Goal: Task Accomplishment & Management: Manage account settings

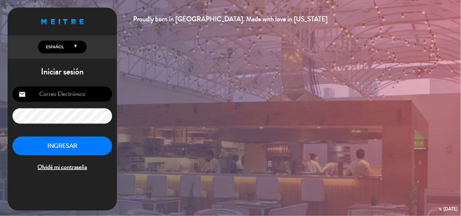
type input "[EMAIL_ADDRESS][DOMAIN_NAME]"
click at [48, 147] on button "INGRESAR" at bounding box center [62, 146] width 100 height 19
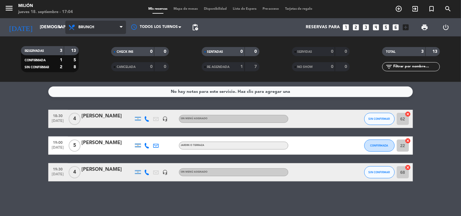
click at [92, 21] on span "Brunch" at bounding box center [95, 27] width 61 height 13
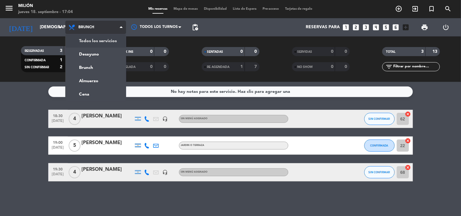
click at [99, 36] on div "menu Milión [DATE] 18. septiembre - 17:04 Mis reservas Mapa de mesas Disponibil…" at bounding box center [230, 41] width 461 height 82
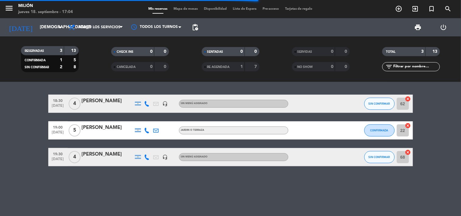
click at [16, 134] on bookings-row "18:30 [DATE] 4 [PERSON_NAME] headset_mic Sin menú asignado SIN CONFIRMAR 62 can…" at bounding box center [230, 131] width 461 height 72
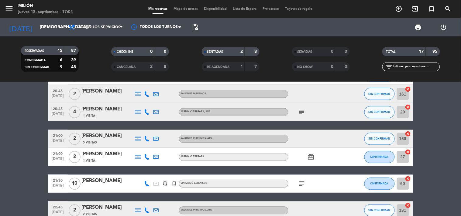
scroll to position [304, 0]
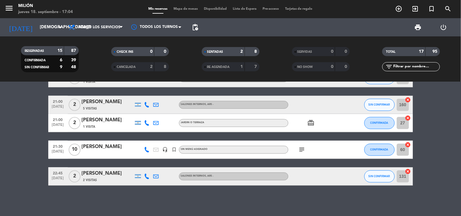
click at [185, 10] on span "Mapa de mesas" at bounding box center [186, 8] width 30 height 3
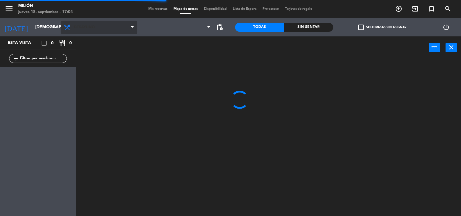
click at [130, 26] on span "Desayuno" at bounding box center [99, 27] width 77 height 13
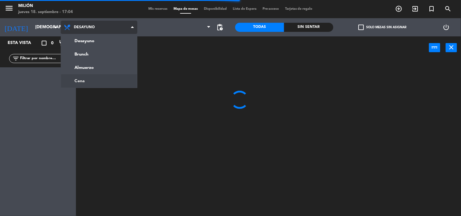
click at [100, 79] on ng-component "menu Milión [DATE] 18. septiembre - 17:04 Mis reservas Mapa de mesas Disponibil…" at bounding box center [230, 108] width 461 height 217
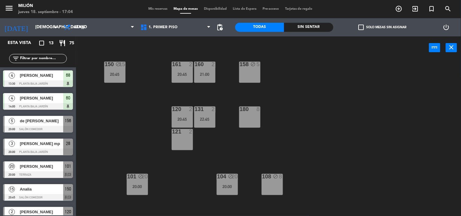
scroll to position [77, 0]
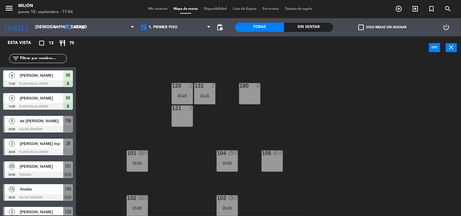
click at [248, 98] on div "180 8" at bounding box center [249, 93] width 21 height 21
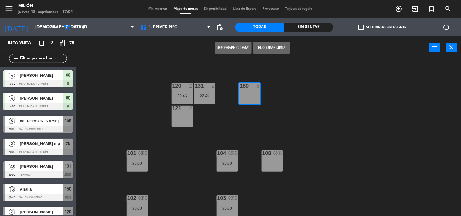
click at [264, 49] on button "Bloquear Mesa" at bounding box center [272, 48] width 36 height 12
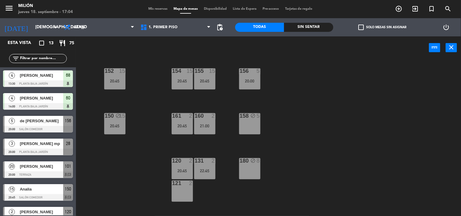
scroll to position [0, 0]
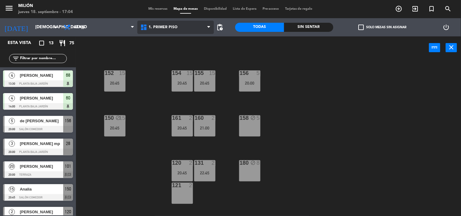
click at [166, 22] on span "1. PRIMER PISO" at bounding box center [175, 27] width 77 height 13
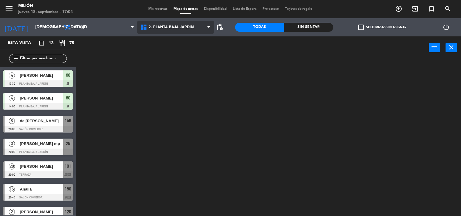
click at [161, 54] on ng-component "menu Milión [DATE] 18. septiembre - 17:04 Mis reservas Mapa de mesas Disponibil…" at bounding box center [230, 108] width 461 height 217
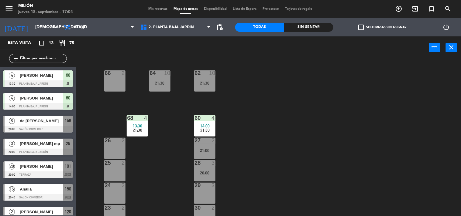
click at [117, 83] on div "66 2" at bounding box center [114, 81] width 21 height 21
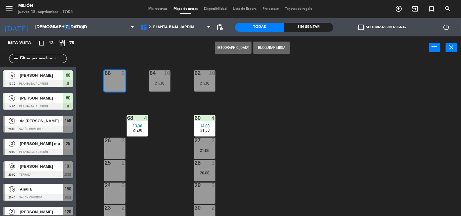
click at [278, 47] on button "Bloquear Mesa" at bounding box center [272, 48] width 36 height 12
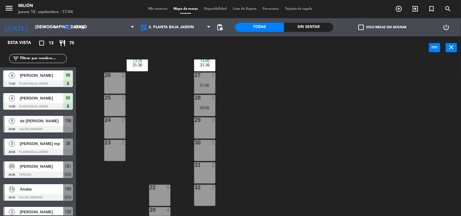
scroll to position [67, 0]
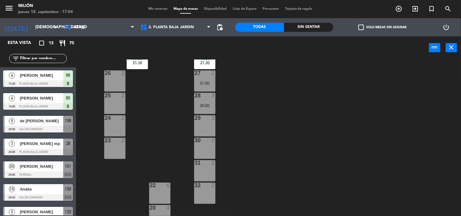
click at [117, 77] on div "26 2" at bounding box center [114, 81] width 21 height 21
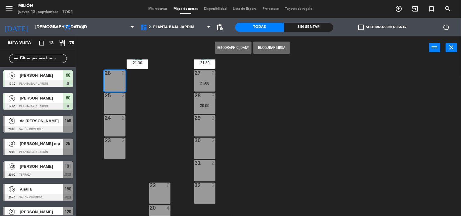
click at [113, 96] on div at bounding box center [115, 95] width 10 height 5
click at [118, 126] on div "24 2" at bounding box center [114, 126] width 21 height 21
click at [114, 146] on div "23 2" at bounding box center [114, 148] width 21 height 21
click at [274, 46] on button "Bloquear Mesa" at bounding box center [272, 48] width 36 height 12
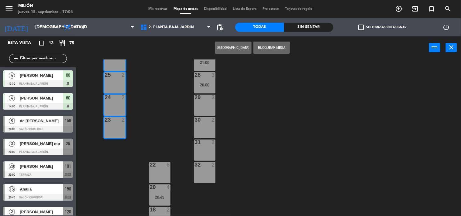
scroll to position [99, 0]
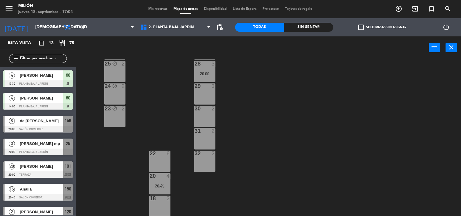
click at [166, 160] on div "22 6" at bounding box center [159, 161] width 21 height 21
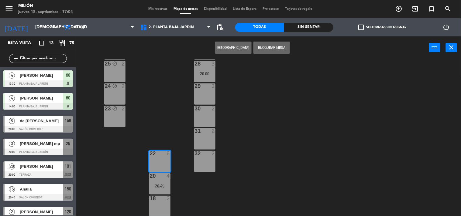
click at [281, 45] on button "Bloquear Mesa" at bounding box center [272, 48] width 36 height 12
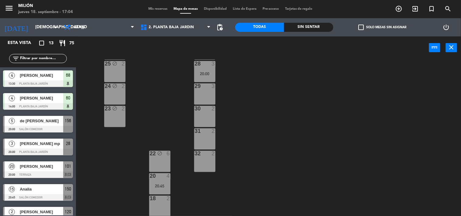
click at [204, 163] on div "32 2" at bounding box center [204, 161] width 21 height 21
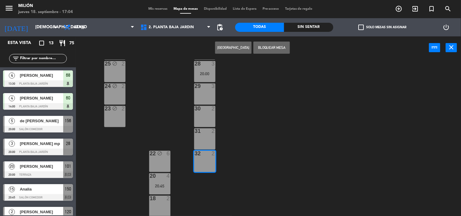
click at [204, 137] on div "31 2" at bounding box center [204, 139] width 21 height 21
click at [204, 122] on div "30 2" at bounding box center [204, 116] width 21 height 21
click at [266, 48] on button "Bloquear Mesa" at bounding box center [272, 48] width 36 height 12
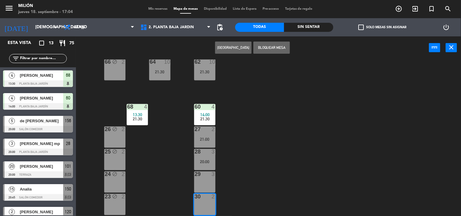
scroll to position [0, 0]
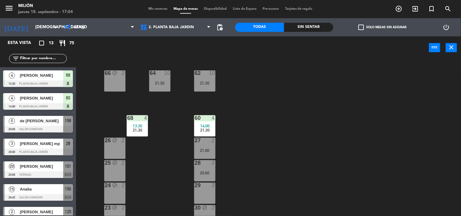
click at [165, 6] on div "Mis reservas Mapa de mesas Disponibilidad Lista de Espera Pre-acceso Tarjetas d…" at bounding box center [230, 8] width 171 height 5
click at [163, 8] on span "Mis reservas" at bounding box center [157, 8] width 25 height 3
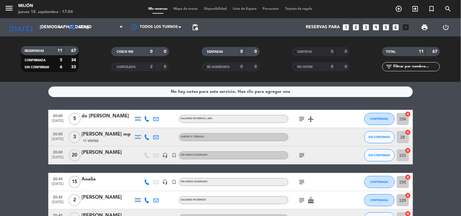
click at [306, 154] on div "subject" at bounding box center [316, 156] width 55 height 18
click at [304, 155] on icon "subject" at bounding box center [302, 155] width 7 height 7
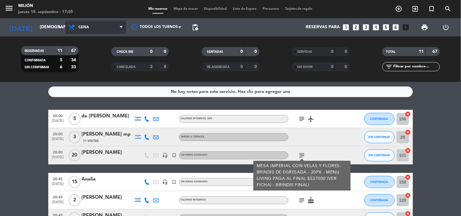
click at [115, 28] on span "Cena" at bounding box center [95, 27] width 61 height 13
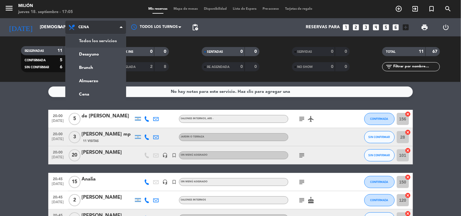
click at [104, 44] on div "menu Milión [DATE] 18. septiembre - 17:05 Mis reservas Mapa de mesas Disponibil…" at bounding box center [230, 41] width 461 height 82
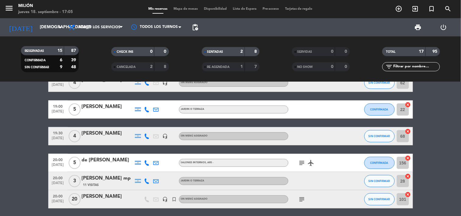
scroll to position [135, 0]
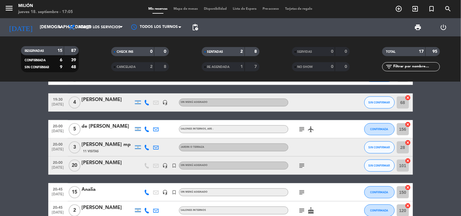
click at [303, 128] on icon "subject" at bounding box center [302, 129] width 7 height 7
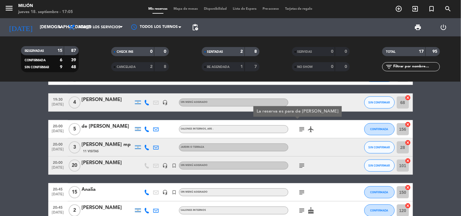
click at [303, 128] on icon "subject" at bounding box center [302, 129] width 7 height 7
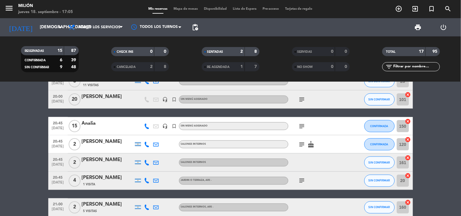
scroll to position [236, 0]
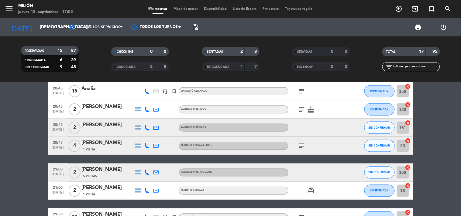
click at [76, 107] on span "2" at bounding box center [75, 110] width 12 height 12
click at [78, 126] on span "2" at bounding box center [75, 128] width 12 height 12
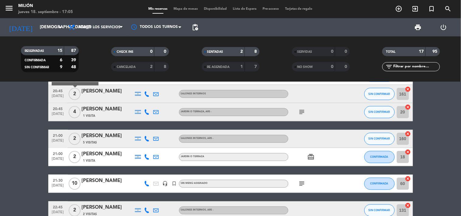
click at [76, 142] on span "2" at bounding box center [75, 139] width 12 height 12
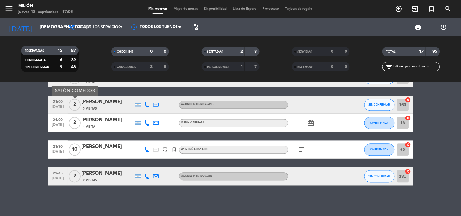
click at [71, 178] on span "2" at bounding box center [75, 177] width 12 height 12
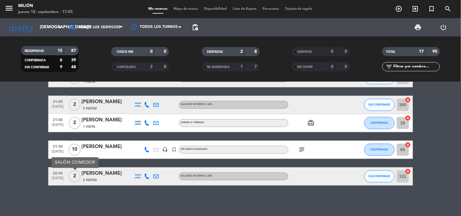
click at [77, 148] on span "10" at bounding box center [75, 150] width 12 height 12
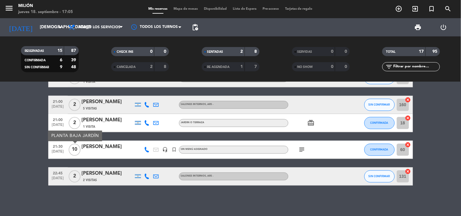
click at [303, 148] on icon "subject" at bounding box center [302, 150] width 7 height 7
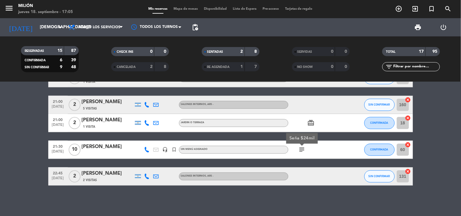
click at [303, 148] on icon "subject" at bounding box center [302, 150] width 7 height 7
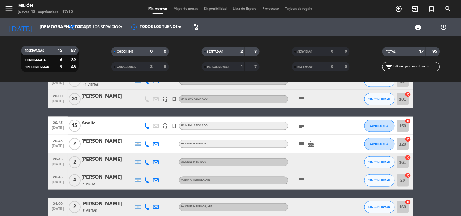
scroll to position [202, 0]
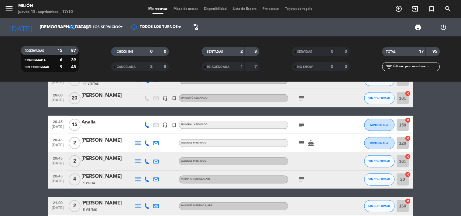
click at [301, 178] on icon "subject" at bounding box center [302, 179] width 7 height 7
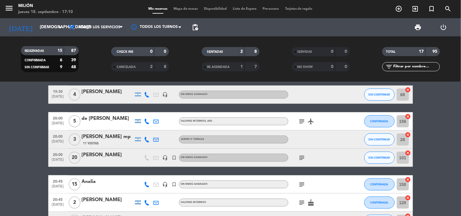
scroll to position [169, 0]
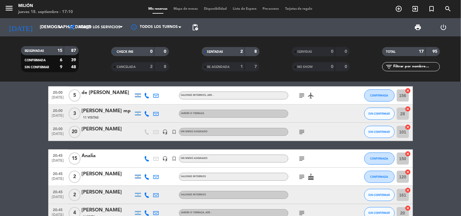
click at [302, 133] on icon "subject" at bounding box center [302, 132] width 7 height 7
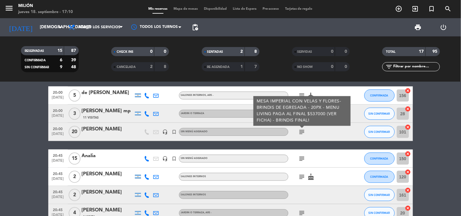
click at [303, 158] on icon "subject" at bounding box center [302, 158] width 7 height 7
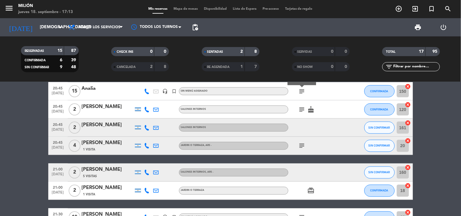
scroll to position [202, 0]
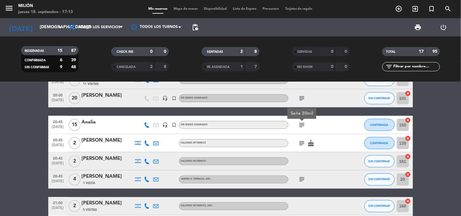
click at [36, 154] on bookings-row "13:00 [DATE] 7 [PERSON_NAME] 1 Visita JARDIN o TERRAZA check SIN CONFIRMAR bord…" at bounding box center [230, 89] width 461 height 395
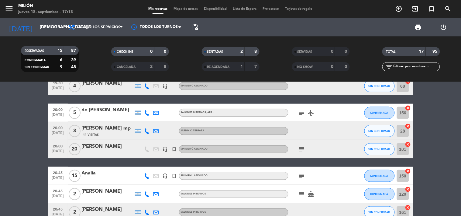
scroll to position [135, 0]
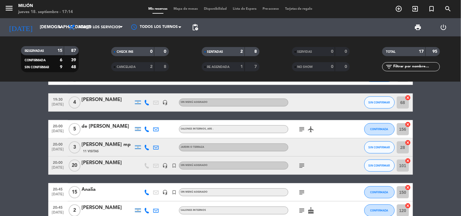
click at [26, 161] on bookings-row "13:00 [DATE] 7 [PERSON_NAME] 1 Visita JARDIN o TERRAZA check SIN CONFIRMAR bord…" at bounding box center [230, 157] width 461 height 395
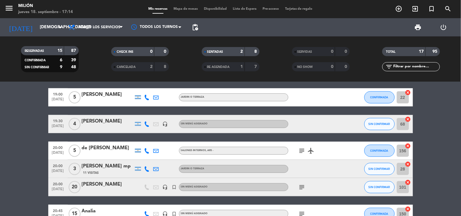
scroll to position [101, 0]
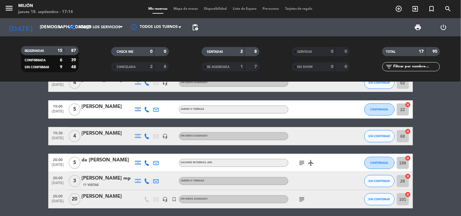
click at [303, 160] on icon "subject" at bounding box center [302, 163] width 7 height 7
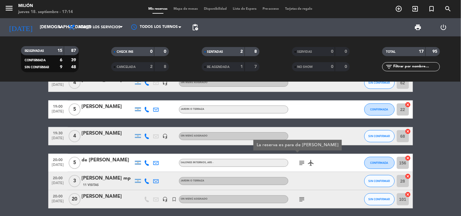
click at [303, 160] on icon "subject" at bounding box center [302, 163] width 7 height 7
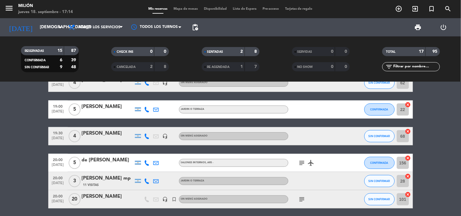
click at [32, 147] on bookings-row "13:00 [DATE] 7 [PERSON_NAME] 1 Visita JARDIN o TERRAZA check SIN CONFIRMAR bord…" at bounding box center [230, 191] width 461 height 395
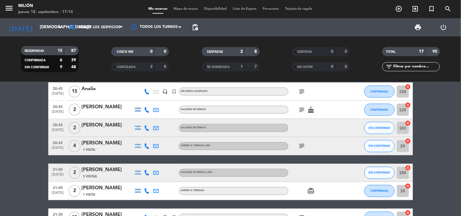
scroll to position [236, 0]
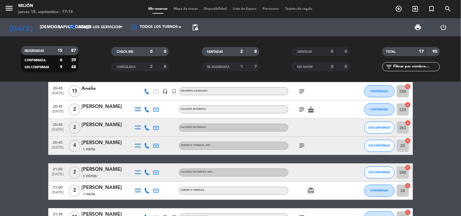
click at [303, 146] on icon "subject" at bounding box center [302, 146] width 7 height 7
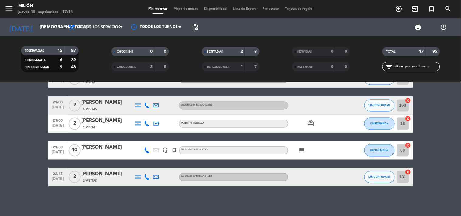
scroll to position [304, 0]
